Goal: Task Accomplishment & Management: Complete application form

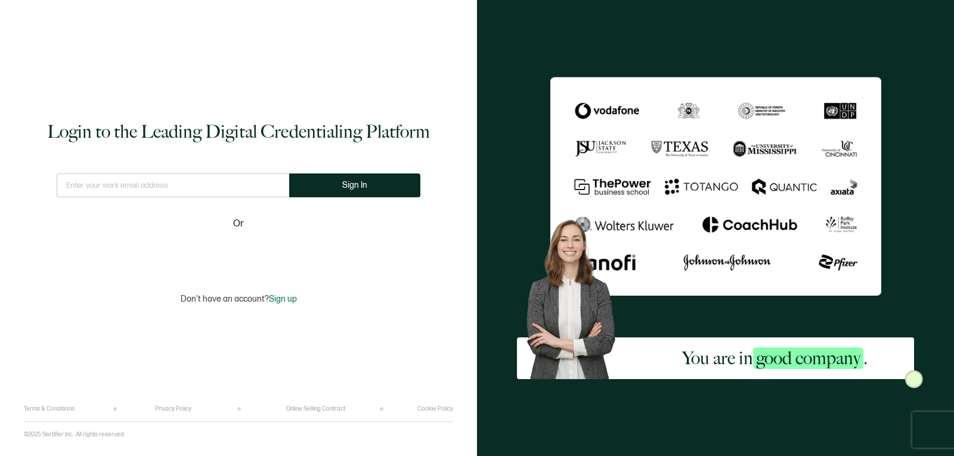
click at [206, 190] on input "text" at bounding box center [173, 186] width 233 height 24
click at [206, 190] on input "i" at bounding box center [173, 186] width 233 height 24
type input "[EMAIL_ADDRESS][DOMAIN_NAME]"
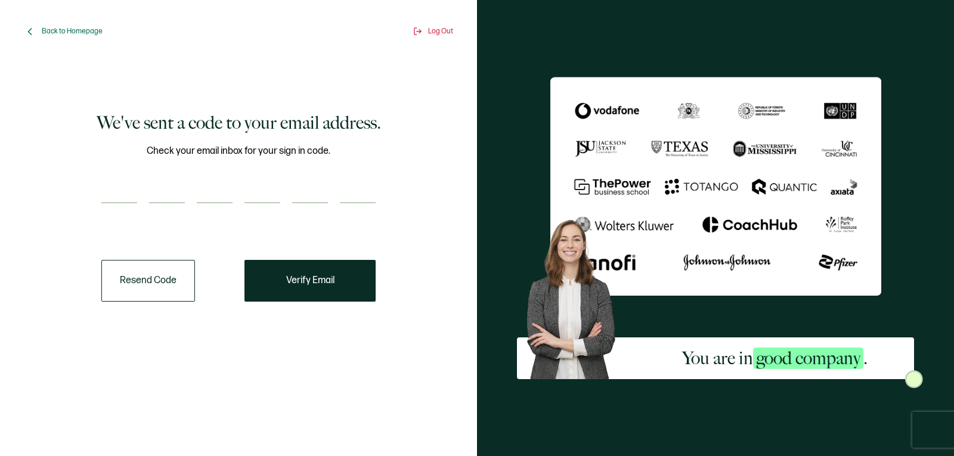
click at [112, 203] on input "number" at bounding box center [119, 192] width 36 height 24
paste input "6"
type input "6"
type input "7"
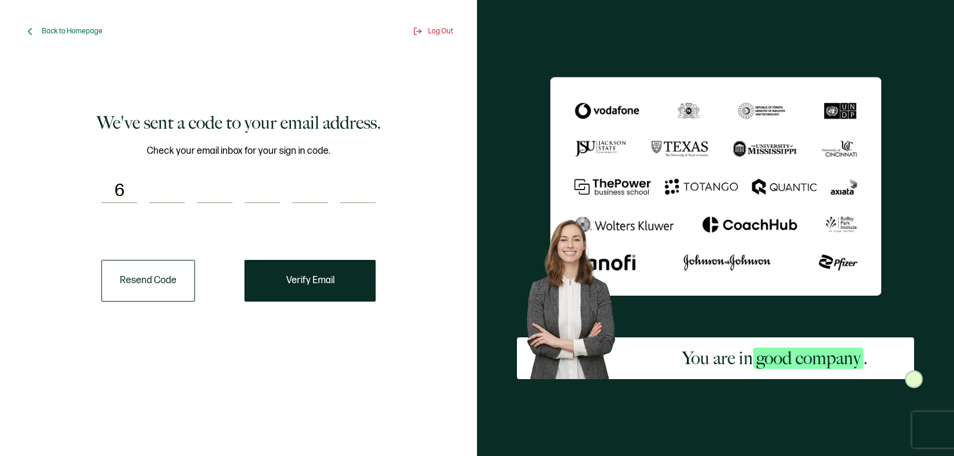
type input "8"
type input "1"
type input "2"
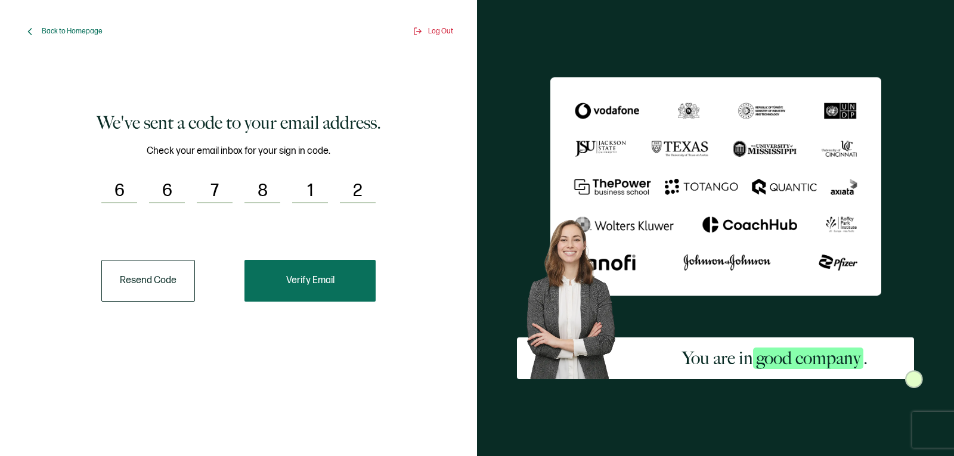
click at [317, 289] on button "Verify Email" at bounding box center [310, 281] width 131 height 42
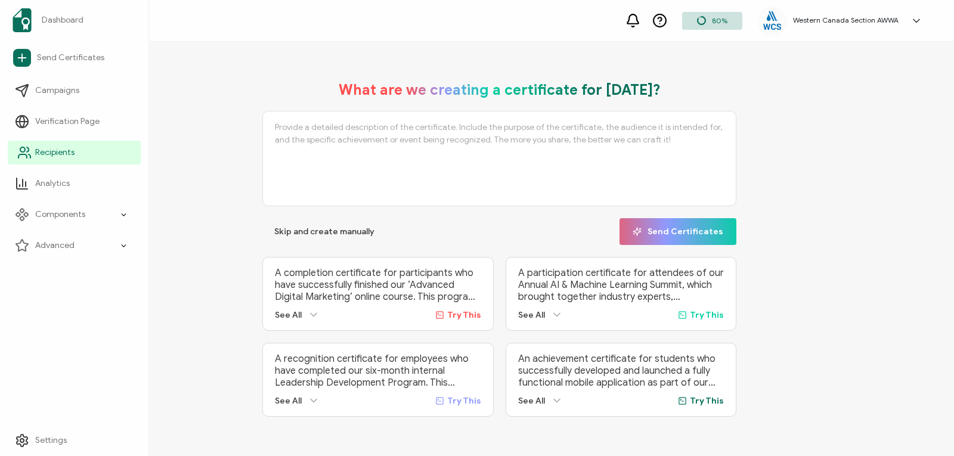
click at [27, 149] on icon at bounding box center [24, 153] width 14 height 14
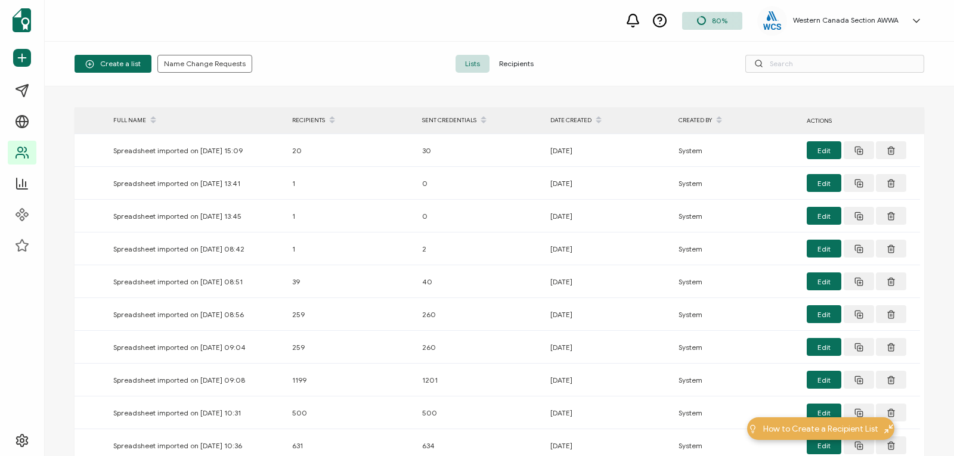
click at [503, 66] on span "Recipients" at bounding box center [517, 64] width 54 height 18
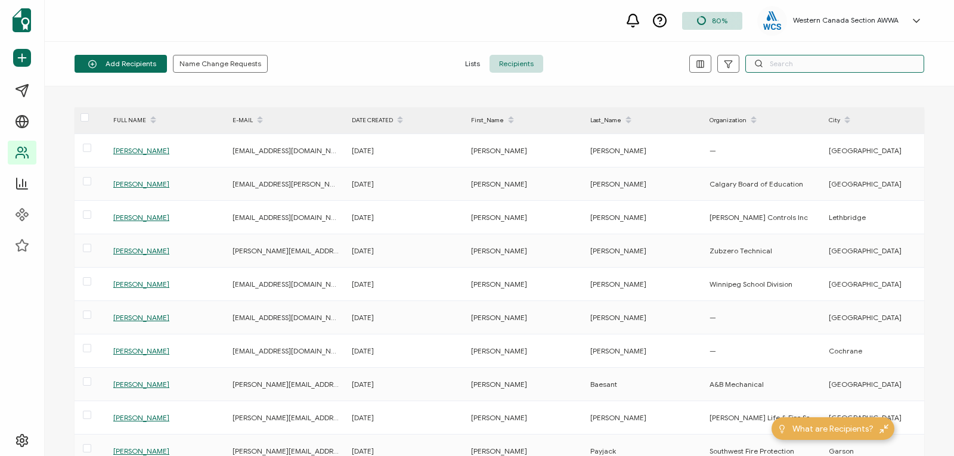
click at [793, 64] on input "text" at bounding box center [834, 64] width 179 height 18
paste input "[PERSON_NAME]"
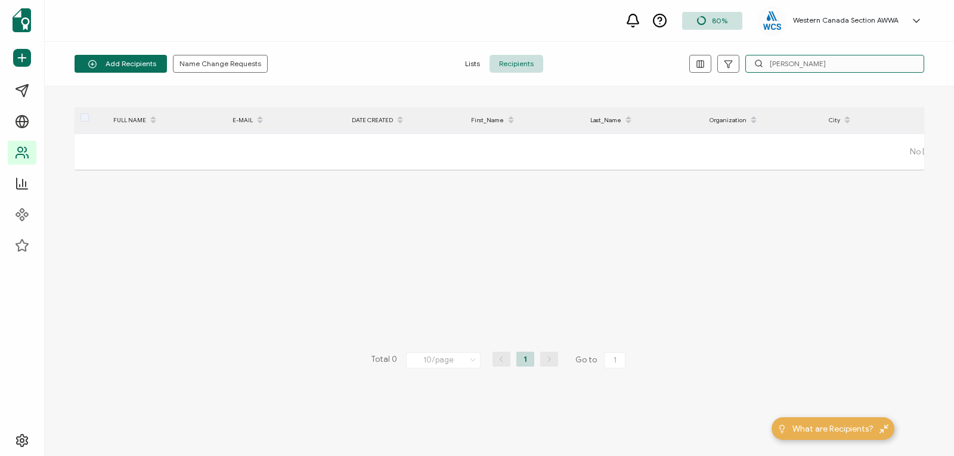
drag, startPoint x: 838, startPoint y: 66, endPoint x: 624, endPoint y: 51, distance: 214.7
click at [624, 51] on div "Add Recipients Upload Spreadsheet Add a Single Recipient Name Change Requests L…" at bounding box center [499, 64] width 909 height 45
paste input "[PERSON_NAME]"
click at [794, 66] on input "[PERSON_NAME]" at bounding box center [834, 64] width 179 height 18
drag, startPoint x: 811, startPoint y: 65, endPoint x: 680, endPoint y: 61, distance: 130.7
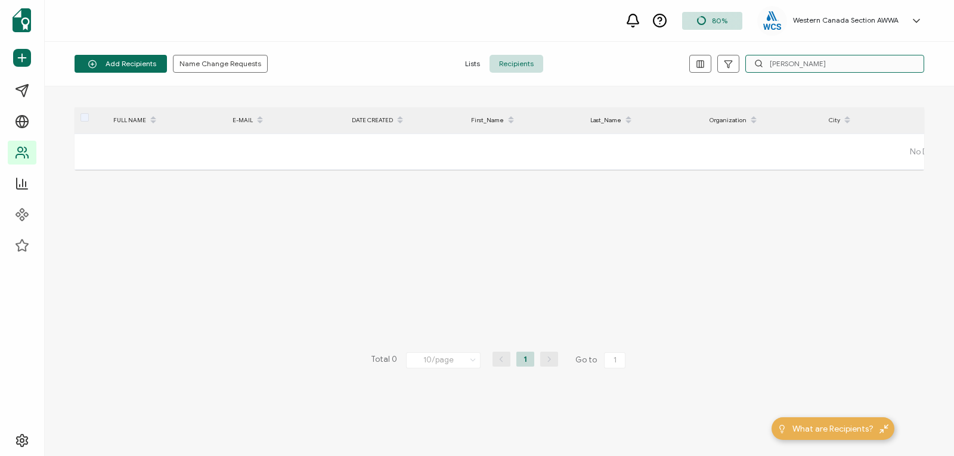
click at [680, 61] on div "[PERSON_NAME]" at bounding box center [782, 64] width 283 height 18
paste input "[PERSON_NAME]"
drag, startPoint x: 824, startPoint y: 66, endPoint x: 691, endPoint y: 54, distance: 132.9
click at [691, 54] on div "Add Recipients Upload Spreadsheet Add a Single Recipient Name Change Requests L…" at bounding box center [499, 64] width 909 height 45
paste input "[PERSON_NAME]"
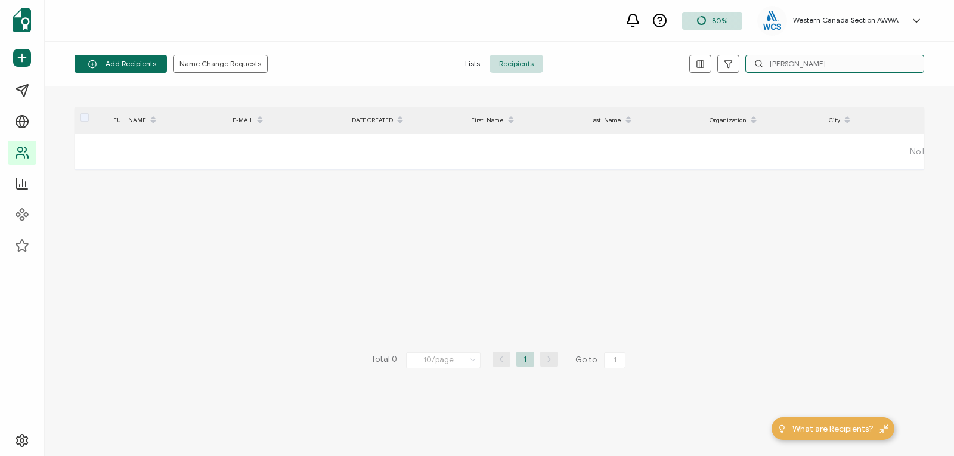
drag, startPoint x: 847, startPoint y: 64, endPoint x: 701, endPoint y: 54, distance: 146.4
click at [701, 54] on div "Add Recipients Upload Spreadsheet Add a Single Recipient Name Change Requests L…" at bounding box center [499, 64] width 909 height 45
paste input "[PERSON_NAME]"
drag, startPoint x: 844, startPoint y: 58, endPoint x: 715, endPoint y: 54, distance: 129.5
click at [715, 54] on div "Add Recipients Upload Spreadsheet Add a Single Recipient Name Change Requests L…" at bounding box center [499, 64] width 909 height 45
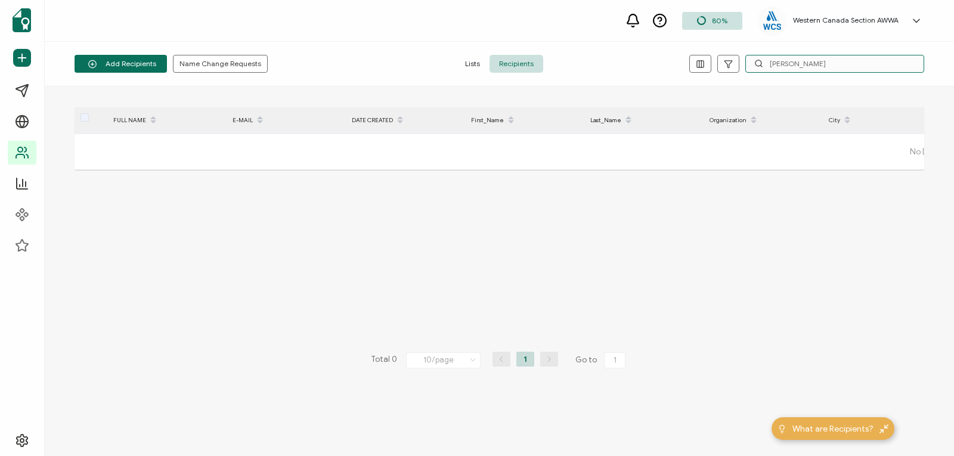
paste input "[PERSON_NAME]"
drag, startPoint x: 857, startPoint y: 62, endPoint x: 654, endPoint y: 44, distance: 204.2
click at [654, 44] on div "Add Recipients Upload Spreadsheet Add a Single Recipient Name Change Requests L…" at bounding box center [499, 64] width 909 height 45
paste input "[PERSON_NAME]"
drag, startPoint x: 816, startPoint y: 62, endPoint x: 660, endPoint y: 54, distance: 157.1
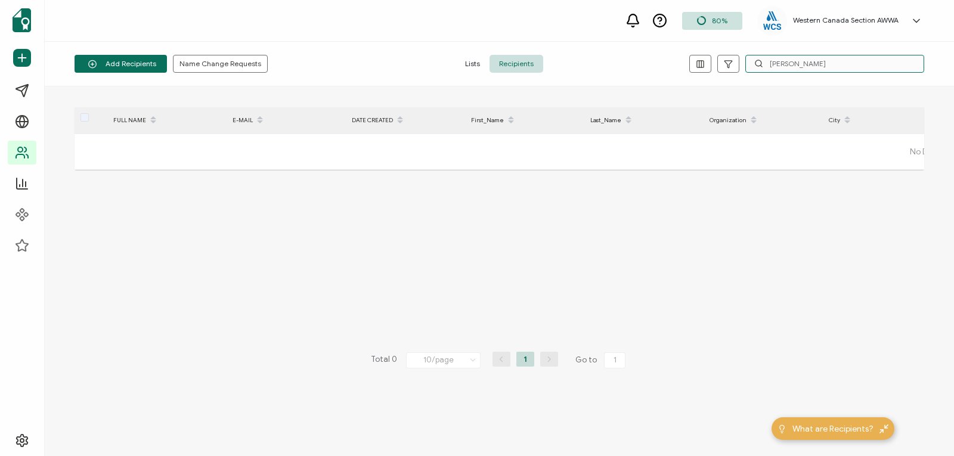
click at [660, 54] on div "Add Recipients Upload Spreadsheet Add a Single Recipient Name Change Requests L…" at bounding box center [499, 64] width 909 height 45
paste input "[PERSON_NAME]"
drag, startPoint x: 832, startPoint y: 63, endPoint x: 694, endPoint y: 60, distance: 138.4
click at [694, 60] on div "[PERSON_NAME]" at bounding box center [782, 64] width 283 height 18
paste input "[EMAIL_ADDRESS][PERSON_NAME][DOMAIN_NAME]"
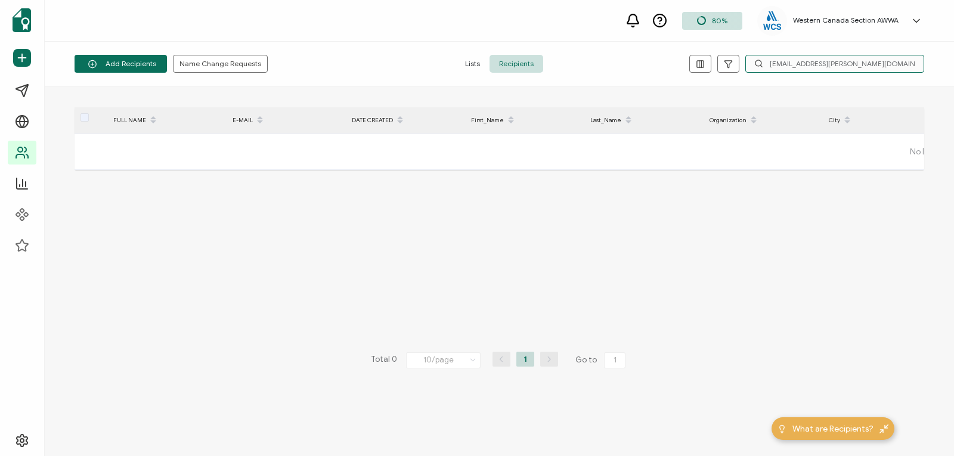
drag, startPoint x: 841, startPoint y: 65, endPoint x: 701, endPoint y: 54, distance: 141.2
click at [701, 54] on div "Add Recipients Upload Spreadsheet Add a Single Recipient Name Change Requests L…" at bounding box center [499, 64] width 909 height 45
paste input "[EMAIL_ADDRESS][DOMAIN_NAME]"
drag, startPoint x: 758, startPoint y: 63, endPoint x: 681, endPoint y: 59, distance: 77.0
click at [681, 59] on div "[EMAIL_ADDRESS][DOMAIN_NAME]" at bounding box center [782, 64] width 283 height 18
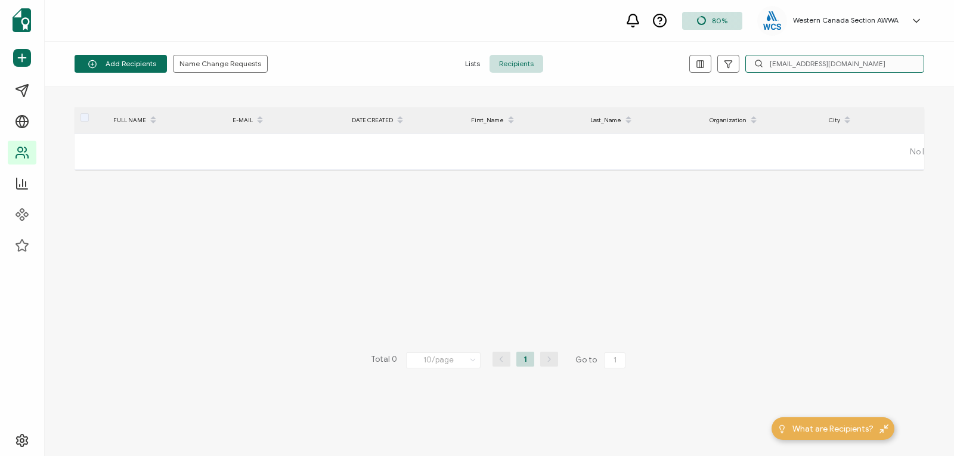
paste input "[EMAIL_ADDRESS][DOMAIN_NAME]"
drag, startPoint x: 849, startPoint y: 63, endPoint x: 632, endPoint y: 54, distance: 216.7
click at [632, 54] on div "Add Recipients Upload Spreadsheet Add a Single Recipient Name Change Requests L…" at bounding box center [499, 64] width 909 height 45
paste input "[EMAIL_ADDRESS][DOMAIN_NAME]"
drag, startPoint x: 876, startPoint y: 66, endPoint x: 653, endPoint y: 39, distance: 224.6
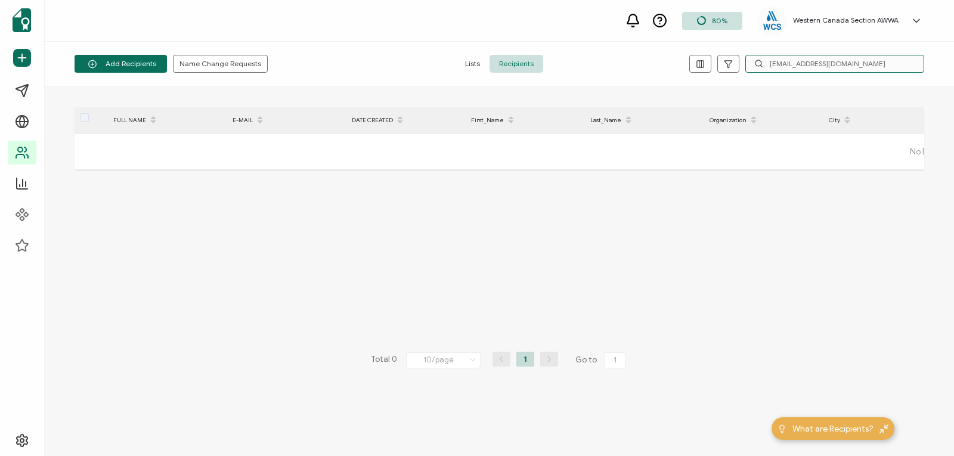
click at [653, 39] on div "80% Western Canada Section AWWA [PERSON_NAME] [EMAIL_ADDRESS][DOMAIN_NAME] ID: …" at bounding box center [477, 207] width 954 height 414
paste input "[EMAIL_ADDRESS][DOMAIN_NAME]"
drag, startPoint x: 860, startPoint y: 59, endPoint x: 639, endPoint y: 34, distance: 222.1
click at [639, 34] on div "80% Western Canada Section AWWA [PERSON_NAME] [EMAIL_ADDRESS][DOMAIN_NAME] ID: …" at bounding box center [477, 207] width 954 height 414
paste input "nel.[PERSON_NAME]@g"
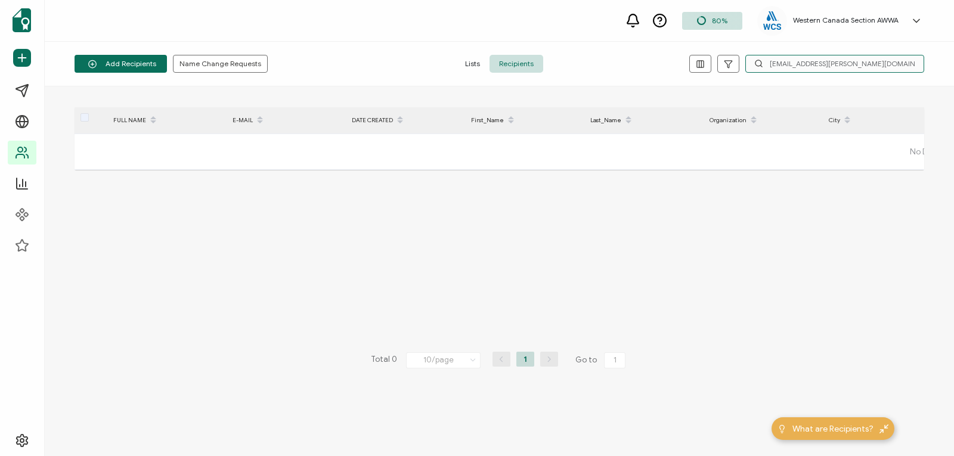
drag, startPoint x: 837, startPoint y: 64, endPoint x: 680, endPoint y: 51, distance: 156.8
click at [680, 51] on div "Add Recipients Upload Spreadsheet Add a Single Recipient Name Change Requests L…" at bounding box center [499, 64] width 909 height 45
paste input "[EMAIL_ADDRESS][DOMAIN_NAME]"
drag, startPoint x: 852, startPoint y: 64, endPoint x: 693, endPoint y: 36, distance: 161.1
click at [693, 36] on div "80% Western Canada Section AWWA [PERSON_NAME] [EMAIL_ADDRESS][DOMAIN_NAME] ID: …" at bounding box center [477, 207] width 954 height 414
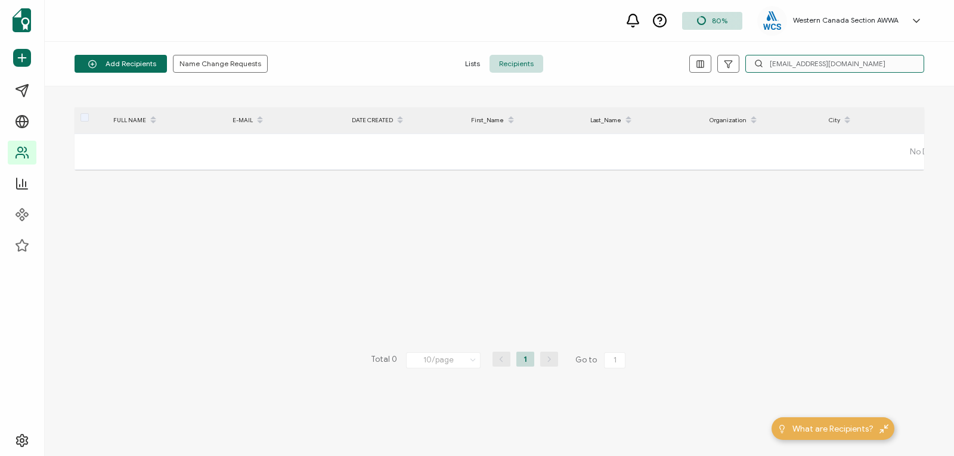
paste input "[EMAIL_ADDRESS][DOMAIN_NAME]"
drag, startPoint x: 862, startPoint y: 60, endPoint x: 682, endPoint y: 57, distance: 180.1
click at [682, 57] on div "[EMAIL_ADDRESS][DOMAIN_NAME]" at bounding box center [782, 64] width 283 height 18
paste input "ckbr2009"
drag, startPoint x: 783, startPoint y: 61, endPoint x: 700, endPoint y: 52, distance: 83.9
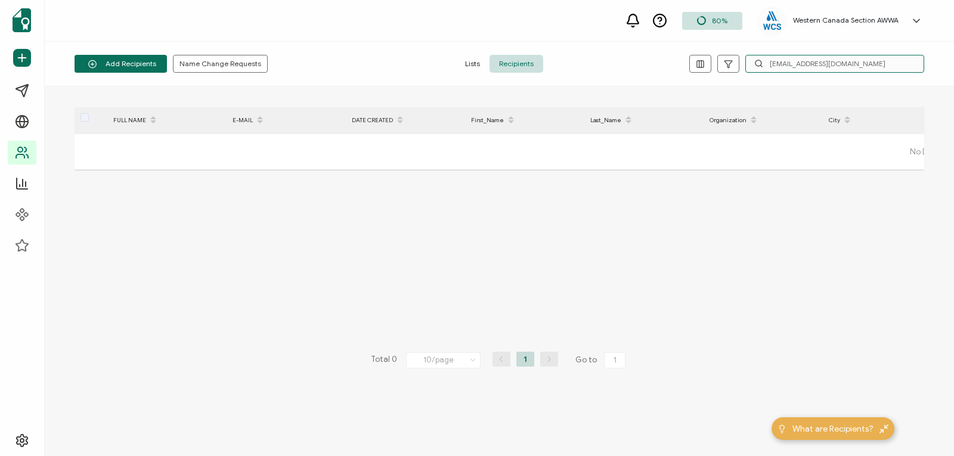
click at [700, 52] on div "Add Recipients Upload Spreadsheet Add a Single Recipient Name Change Requests L…" at bounding box center [499, 64] width 909 height 45
paste input "odysheppard3"
drag, startPoint x: 881, startPoint y: 58, endPoint x: 691, endPoint y: 45, distance: 190.7
click at [691, 45] on div "Add Recipients Upload Spreadsheet Add a Single Recipient Name Change Requests L…" at bounding box center [499, 64] width 909 height 45
paste input "ashawngordon"
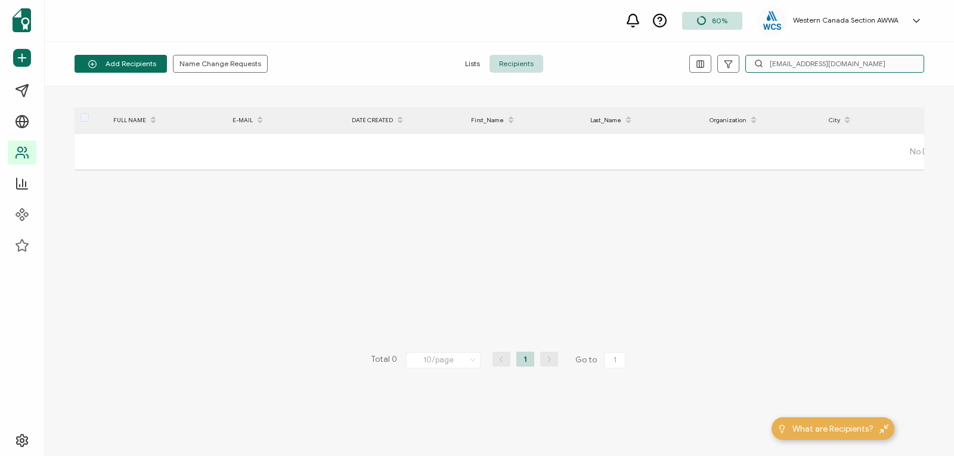
type input "[EMAIL_ADDRESS][DOMAIN_NAME]"
